Goal: Find specific page/section: Find specific page/section

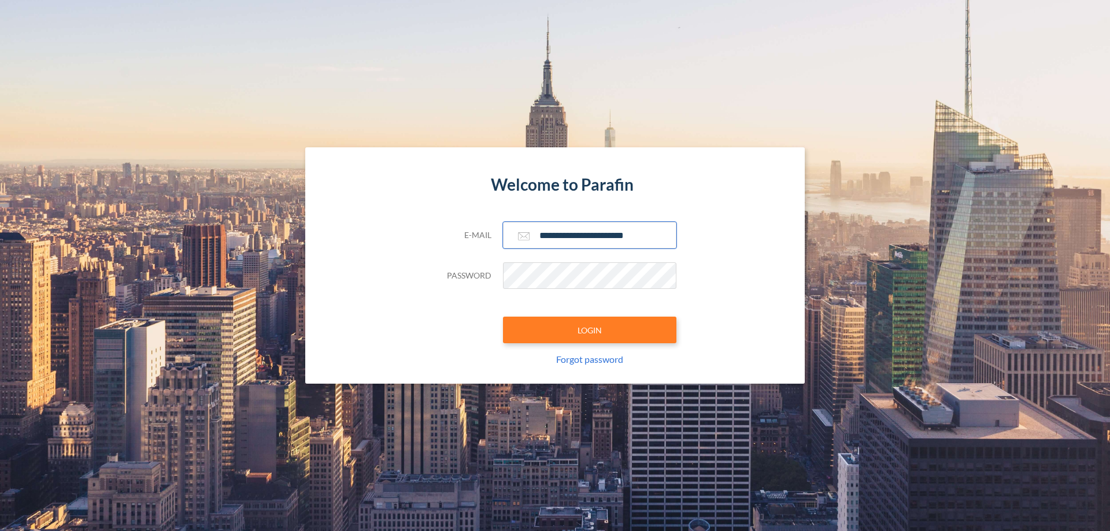
type input "**********"
click at [590, 330] on button "LOGIN" at bounding box center [589, 330] width 173 height 27
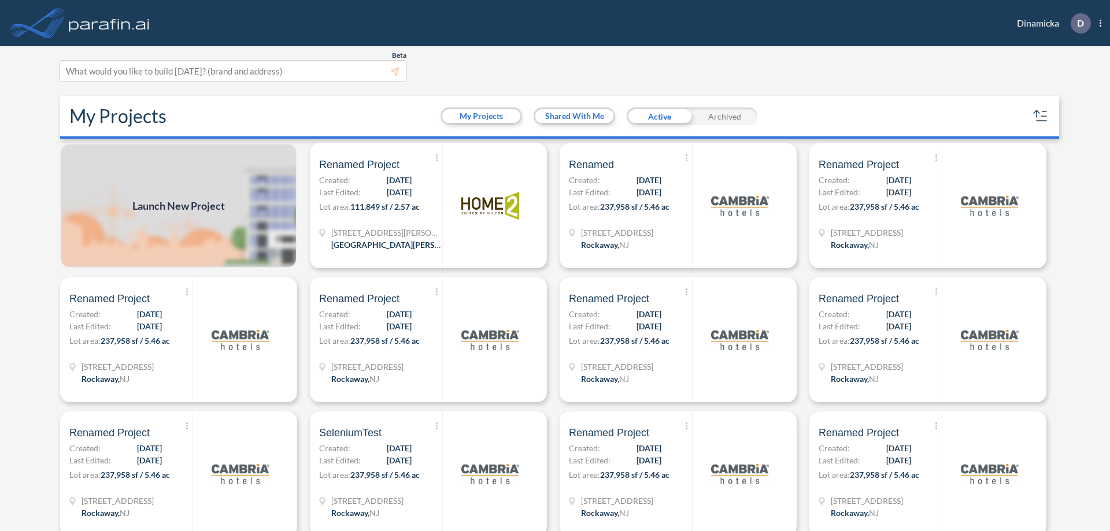
scroll to position [3, 0]
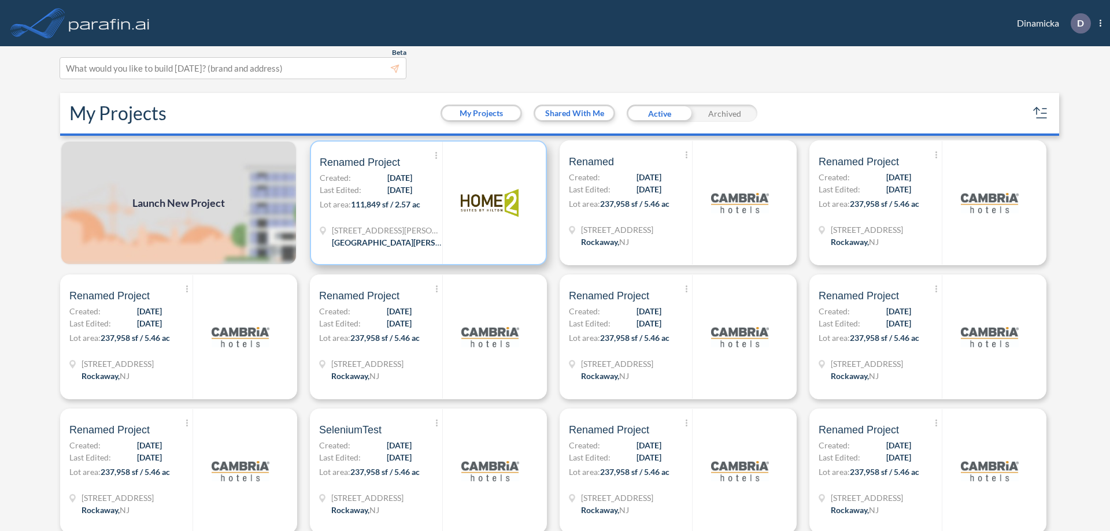
click at [426, 203] on p "Lot area: 111,849 sf / 2.57 ac" at bounding box center [381, 206] width 123 height 17
